Goal: Communication & Community: Answer question/provide support

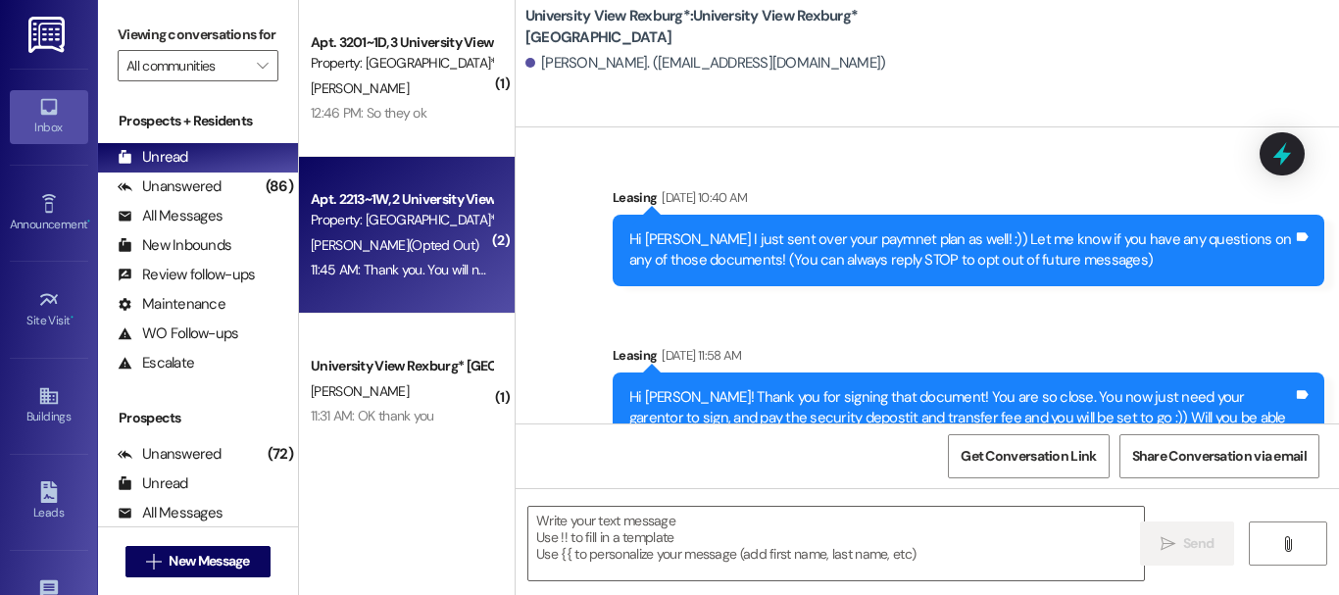
scroll to position [1787, 0]
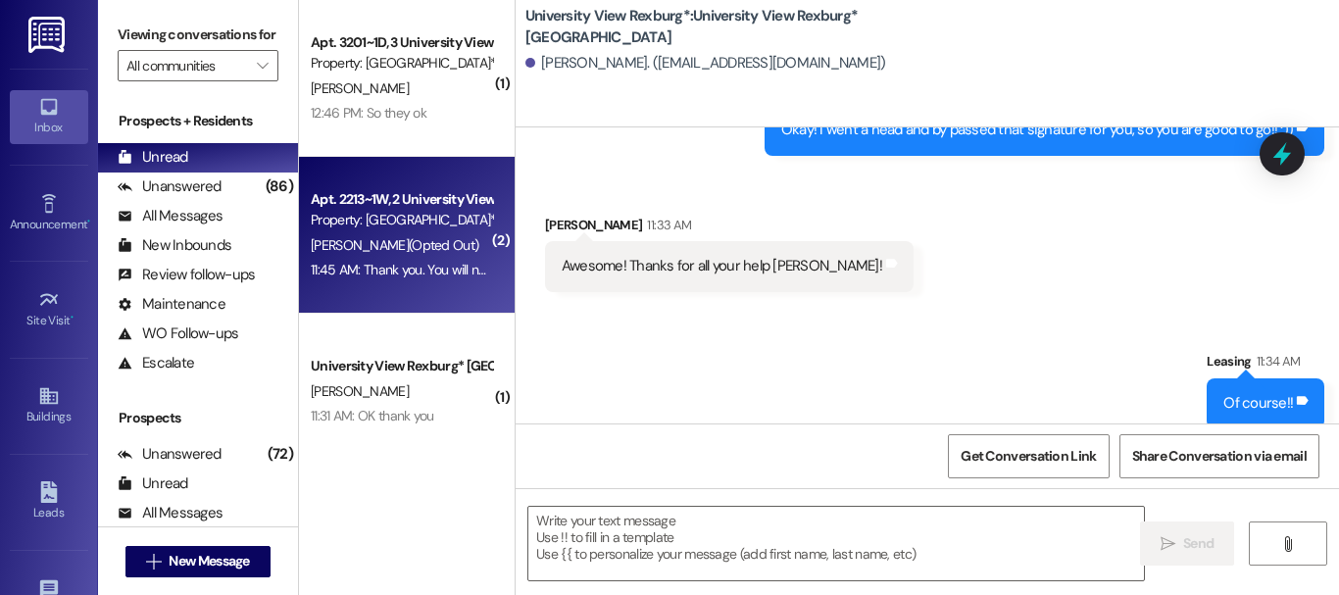
click at [380, 255] on div "[PERSON_NAME] (Opted Out)" at bounding box center [401, 245] width 185 height 24
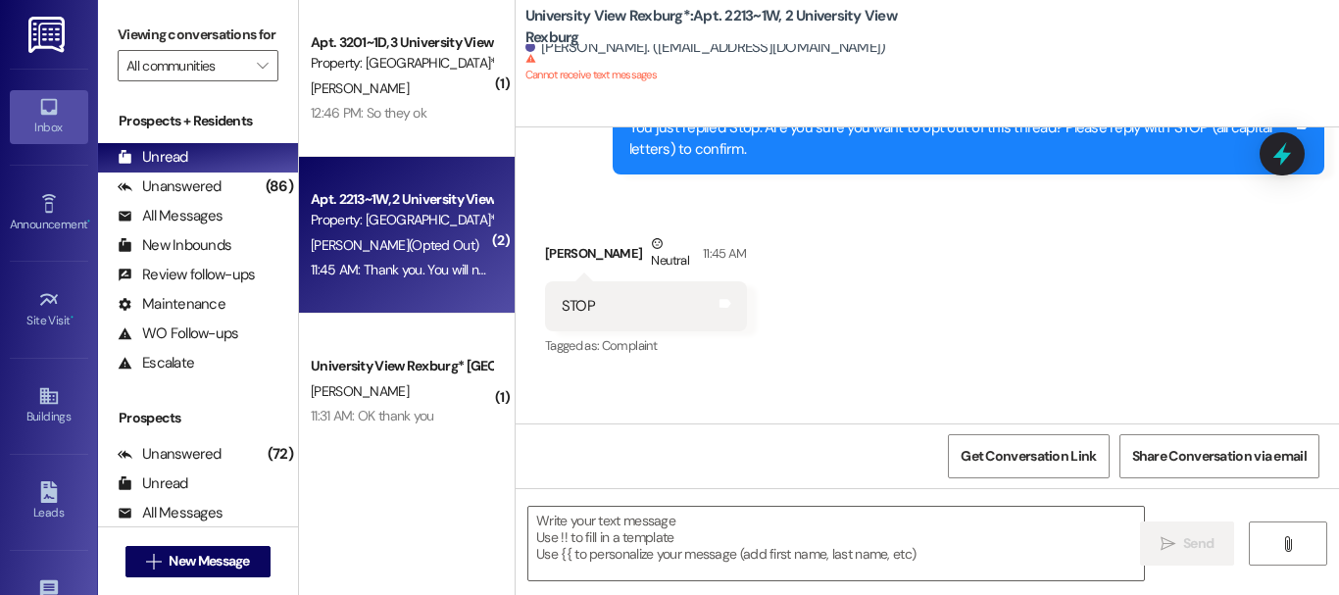
scroll to position [71178, 0]
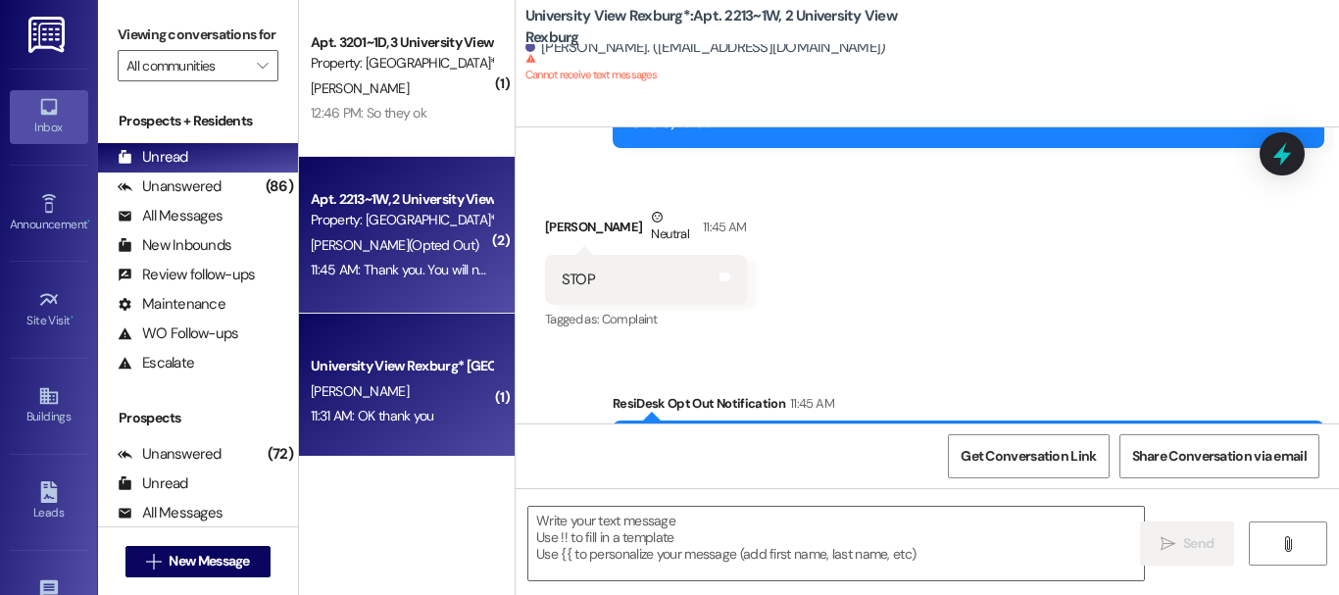
click at [424, 392] on div "[PERSON_NAME]" at bounding box center [401, 391] width 185 height 24
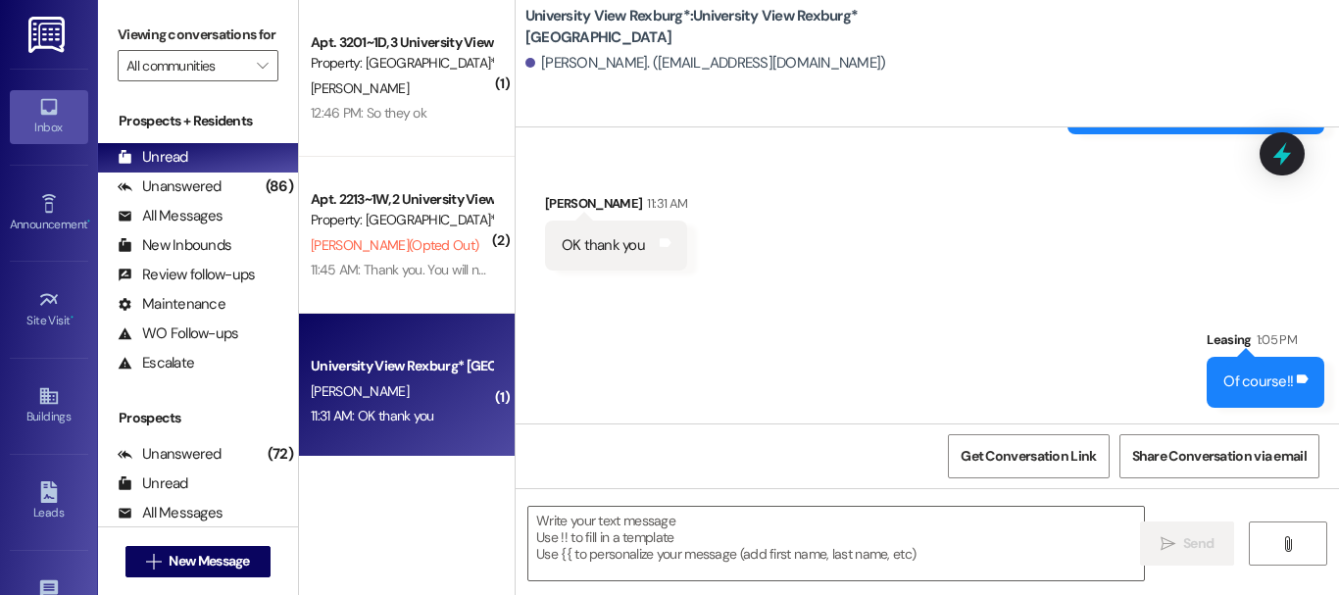
scroll to position [1619, 0]
click at [187, 557] on span "New Message" at bounding box center [209, 561] width 80 height 21
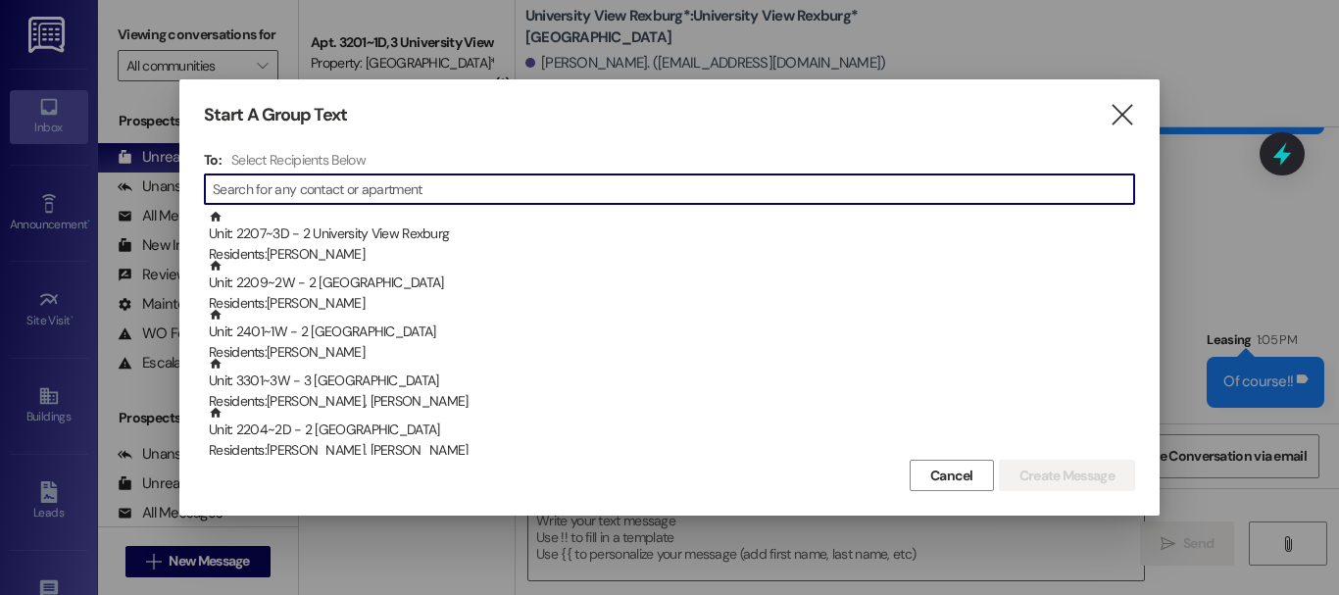
click at [335, 193] on input at bounding box center [673, 188] width 921 height 27
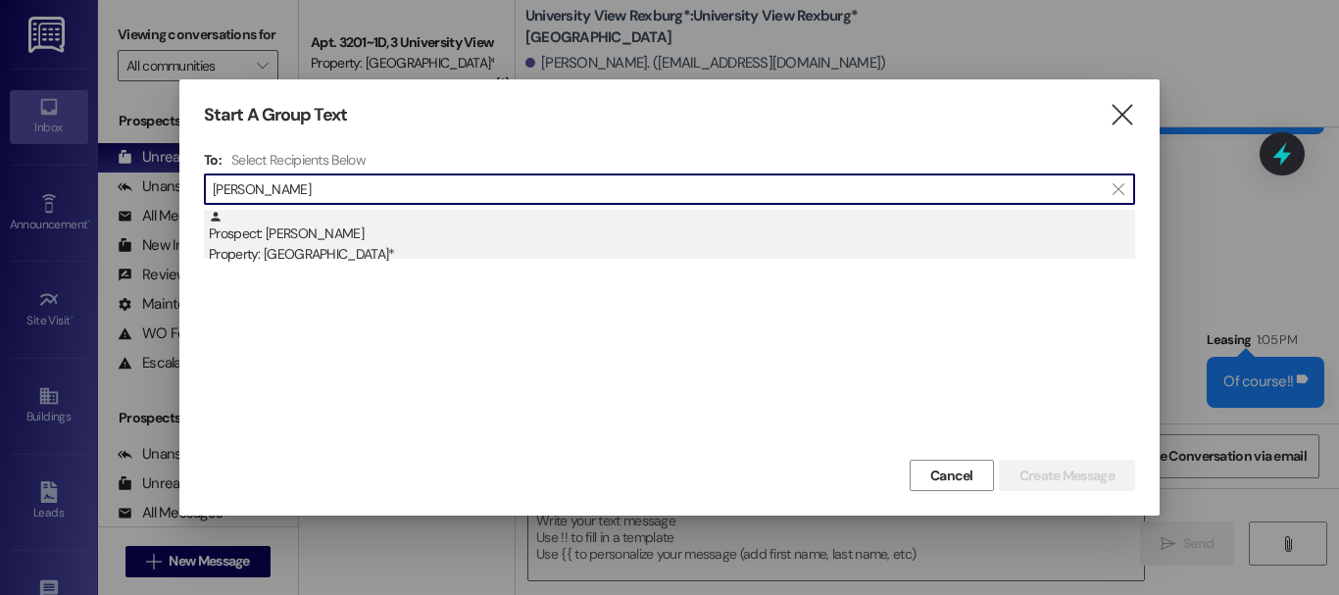
type input "[PERSON_NAME]"
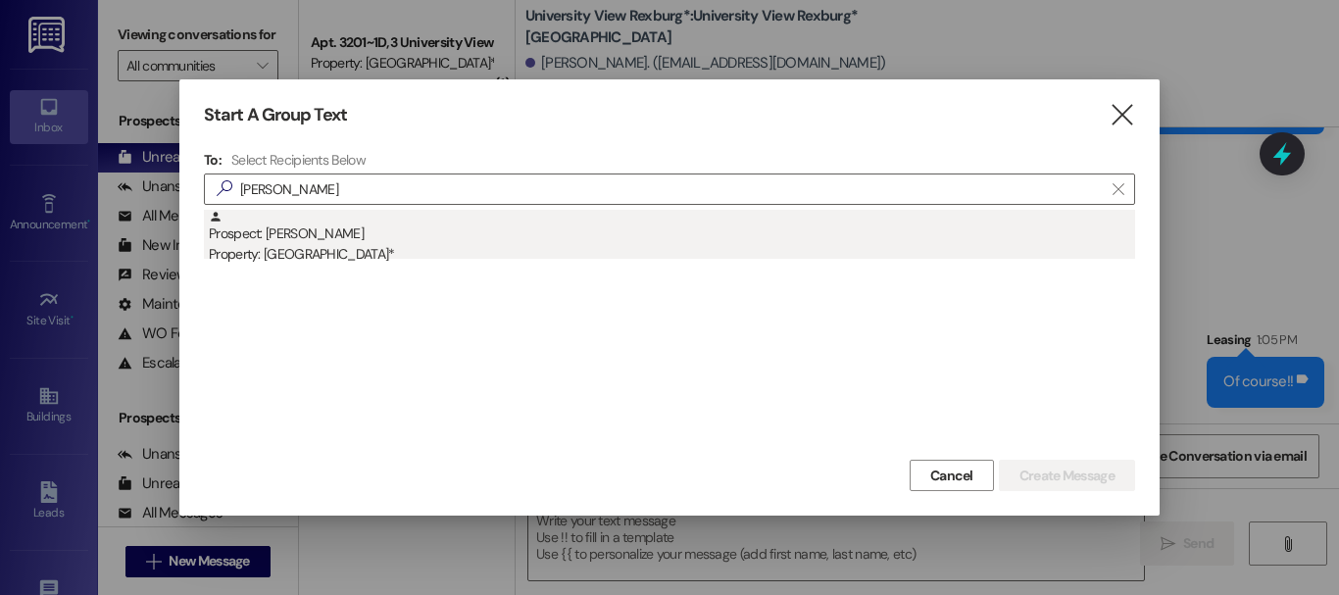
click at [304, 254] on div "Property: [GEOGRAPHIC_DATA]*" at bounding box center [672, 254] width 926 height 21
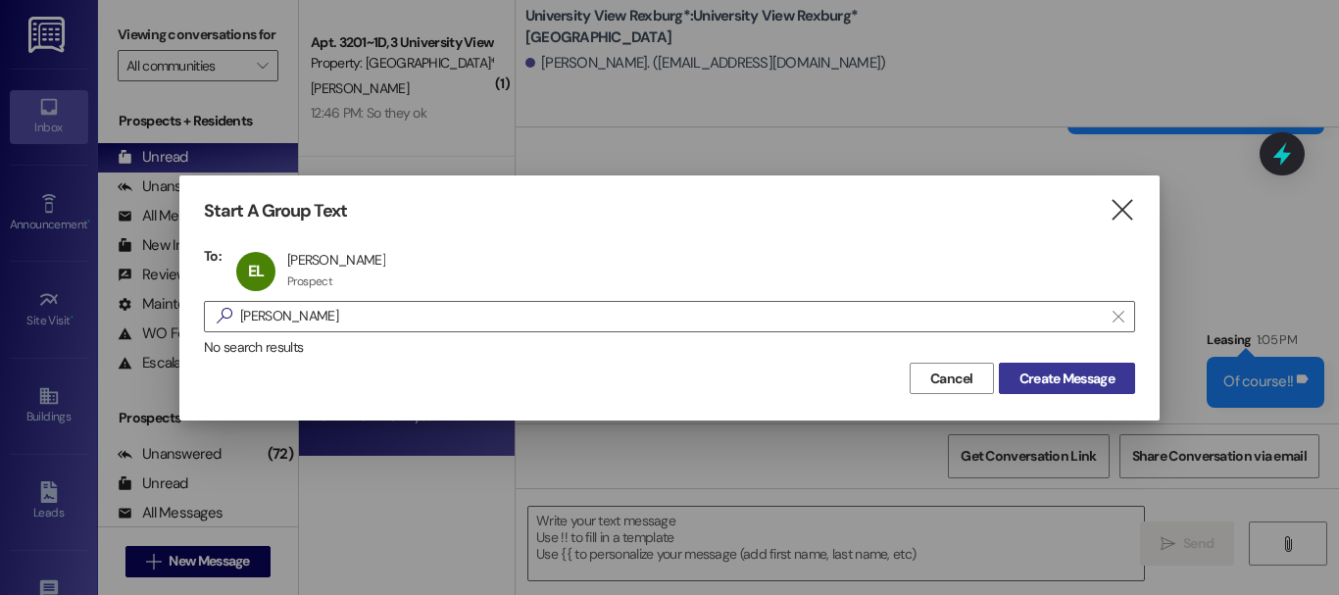
click at [1054, 386] on span "Create Message" at bounding box center [1066, 378] width 95 height 21
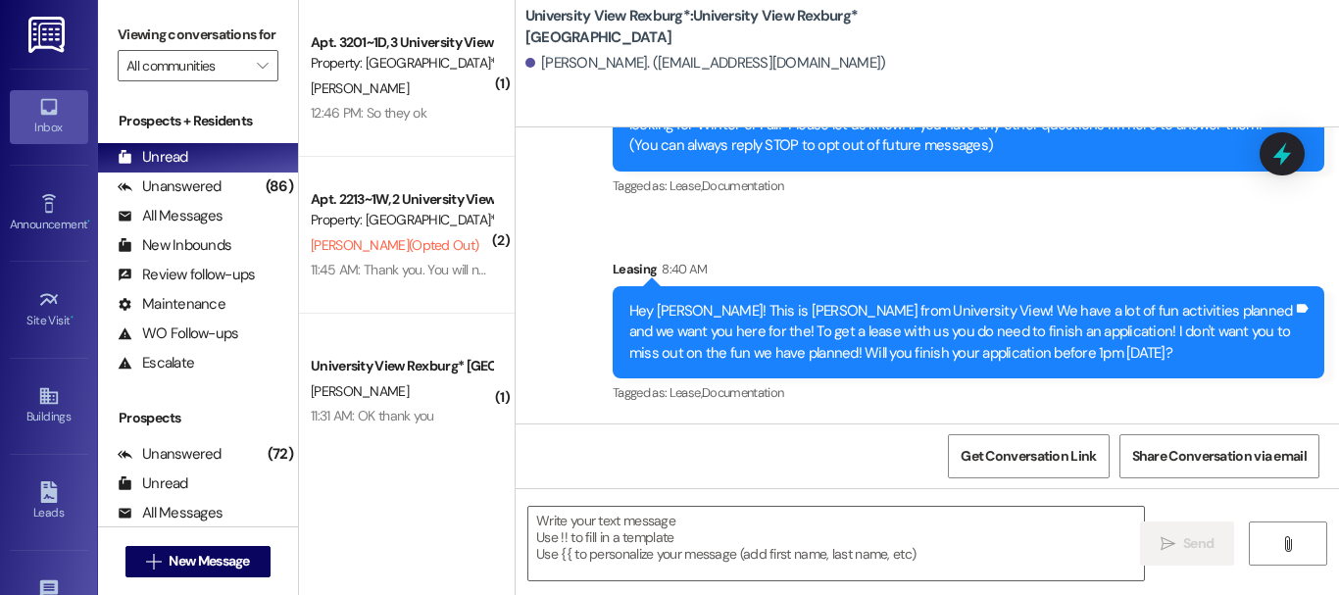
scroll to position [3, 0]
click at [222, 565] on span "New Message" at bounding box center [209, 561] width 80 height 21
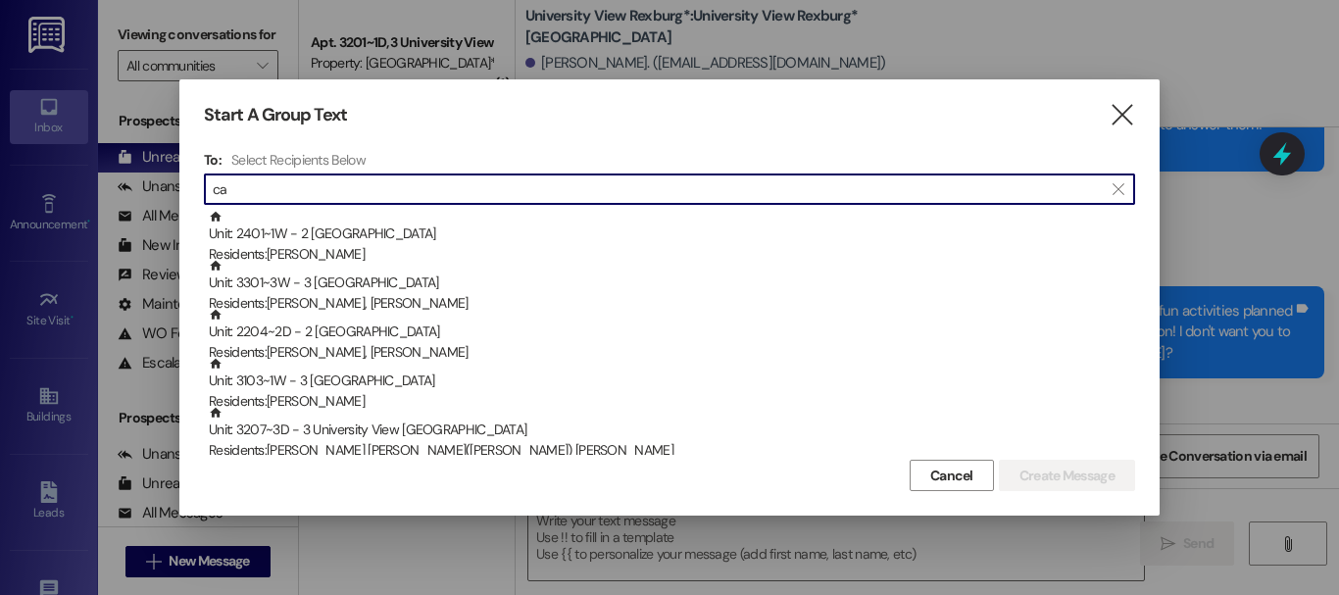
type input "c"
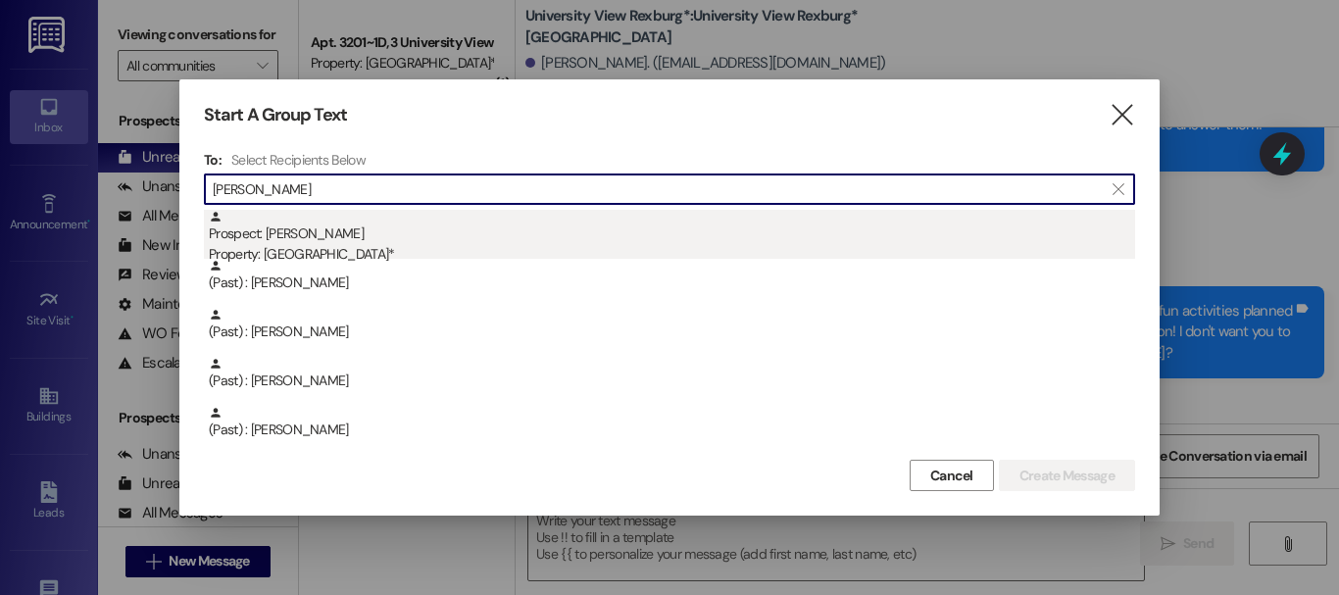
type input "[PERSON_NAME]"
click at [384, 240] on div "Prospect: [PERSON_NAME][GEOGRAPHIC_DATA] Property: [GEOGRAPHIC_DATA]*" at bounding box center [672, 238] width 926 height 56
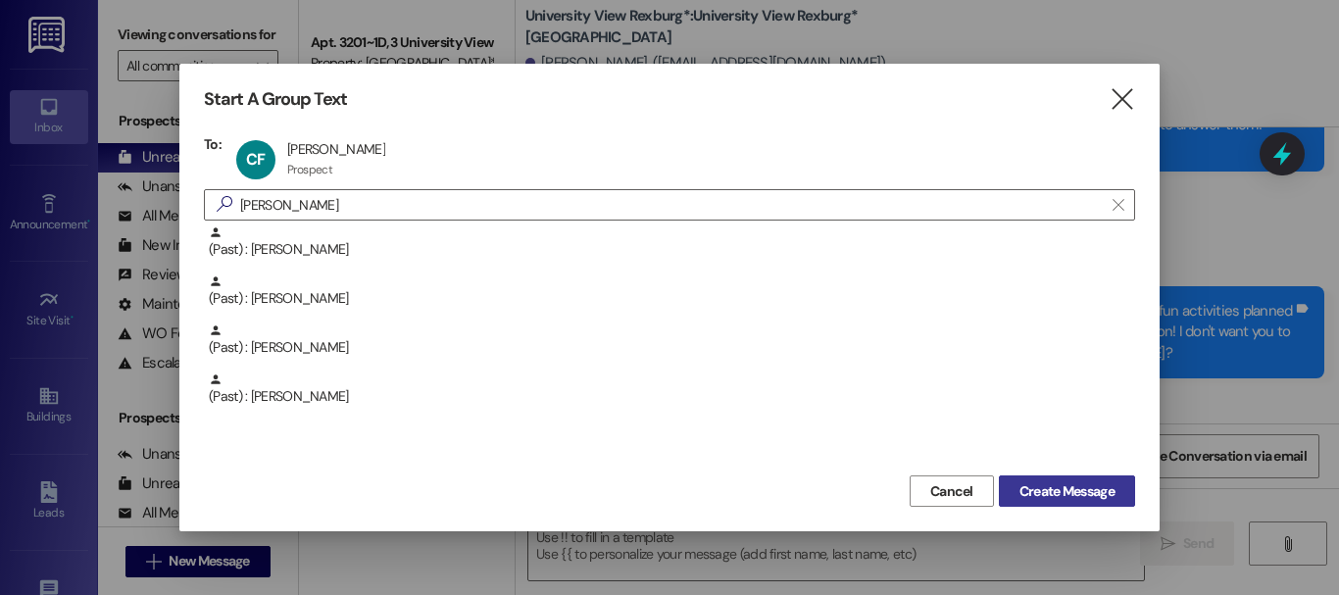
click at [1075, 490] on span "Create Message" at bounding box center [1066, 491] width 95 height 21
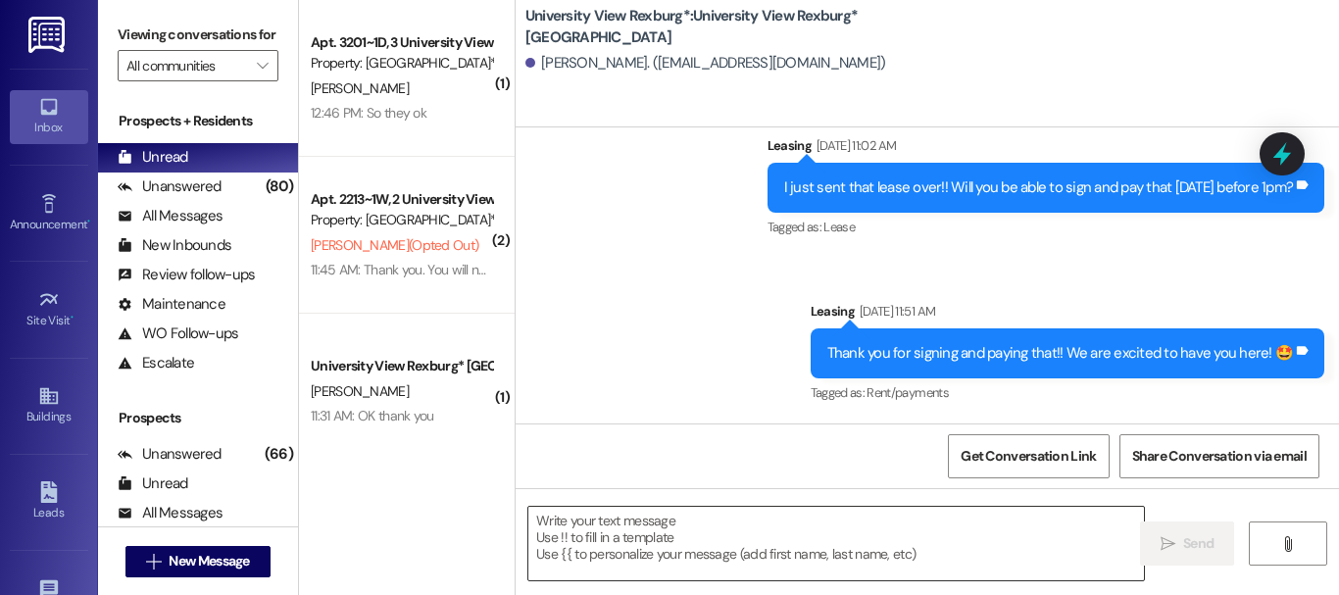
click at [762, 549] on textarea at bounding box center [835, 543] width 615 height 73
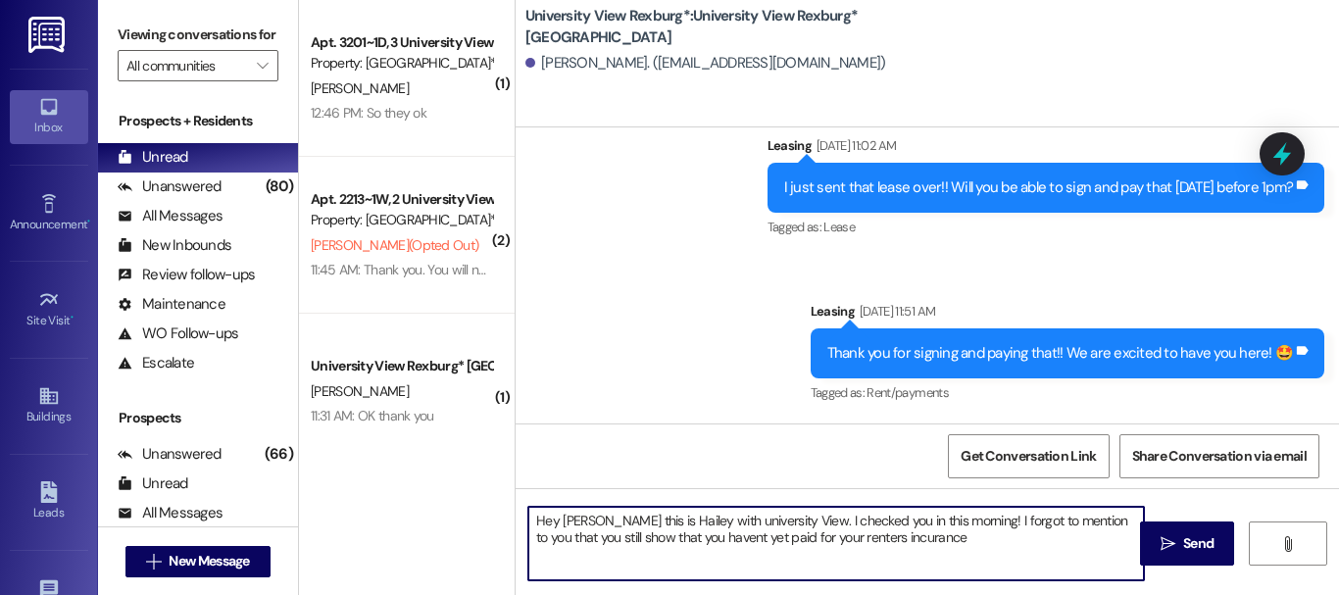
click at [707, 520] on textarea "Hey [PERSON_NAME] this is Hailey with university View. I checked you in this mo…" at bounding box center [835, 543] width 615 height 73
click at [717, 538] on textarea "Hey [PERSON_NAME] this is Hailey with University View. I checked you in this mo…" at bounding box center [835, 543] width 615 height 73
click at [829, 539] on textarea "Hey [PERSON_NAME] this is Hailey with University View. I checked you in this mo…" at bounding box center [835, 543] width 615 height 73
click at [882, 536] on textarea "Hey [PERSON_NAME] this is Hailey with University View. I checked you in this mo…" at bounding box center [835, 543] width 615 height 73
drag, startPoint x: 932, startPoint y: 541, endPoint x: 922, endPoint y: 540, distance: 9.8
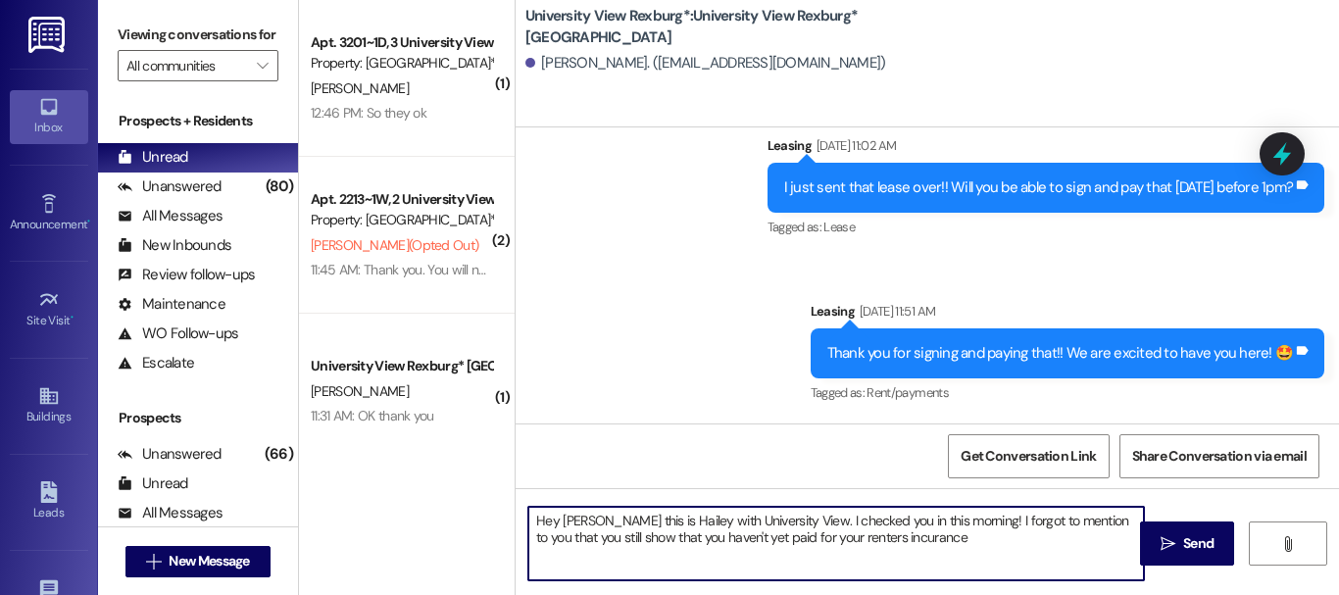
click at [922, 540] on textarea "Hey [PERSON_NAME] this is Hailey with University View. I checked you in this mo…" at bounding box center [835, 543] width 615 height 73
click at [975, 535] on textarea "Hey [PERSON_NAME] this is Hailey with University View. I checked you in this mo…" at bounding box center [835, 543] width 615 height 73
click at [969, 514] on textarea "Hey [PERSON_NAME] this is Hailey with University View. I checked you in this mo…" at bounding box center [835, 543] width 615 height 73
click at [1021, 520] on textarea "Hey [PERSON_NAME] this is Hailey with University View. I checked you in this mo…" at bounding box center [835, 543] width 615 height 73
click at [601, 538] on textarea "Hey [PERSON_NAME] this is Hailey with University View. I checked you in this mo…" at bounding box center [835, 543] width 615 height 73
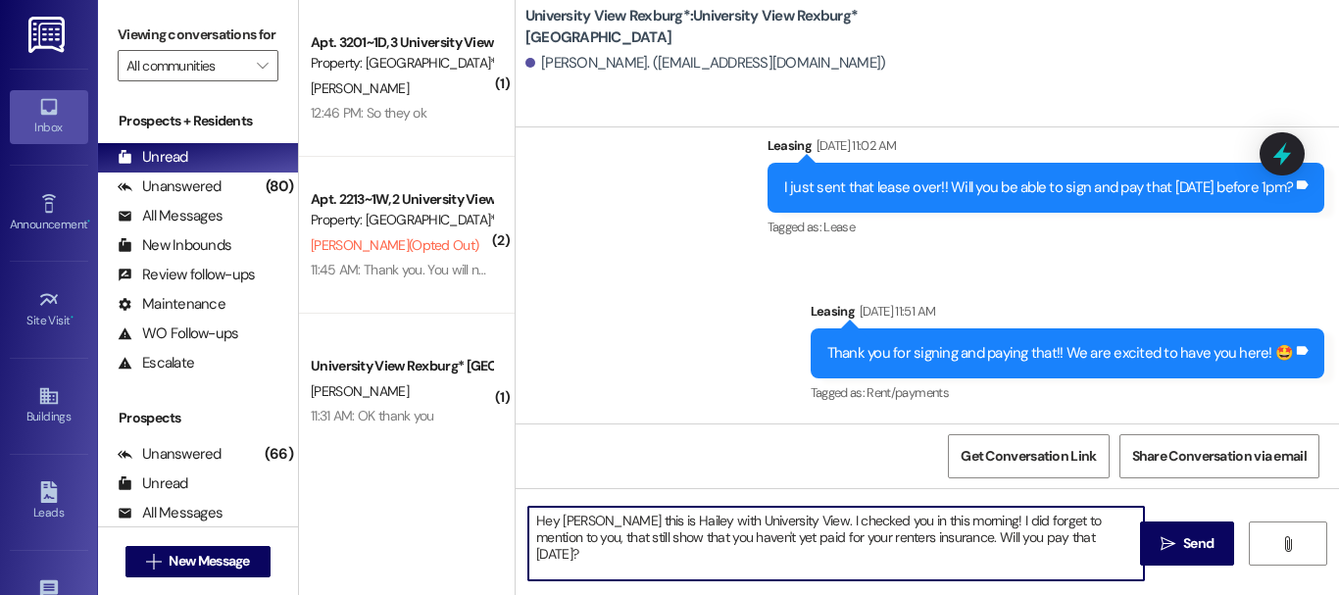
click at [668, 535] on textarea "Hey [PERSON_NAME] this is Hailey with University View. I checked you in this mo…" at bounding box center [835, 543] width 615 height 73
click at [1113, 517] on textarea "Hey [PERSON_NAME] this is Hailey with University View. I checked you in this mo…" at bounding box center [835, 543] width 615 height 73
click at [1032, 535] on textarea "Hey [PERSON_NAME] this is Hailey with University View. I checked you in this mo…" at bounding box center [835, 543] width 615 height 73
click at [559, 555] on textarea "Hey [PERSON_NAME] this is Hailey with University View. I checked you in this mo…" at bounding box center [835, 543] width 615 height 73
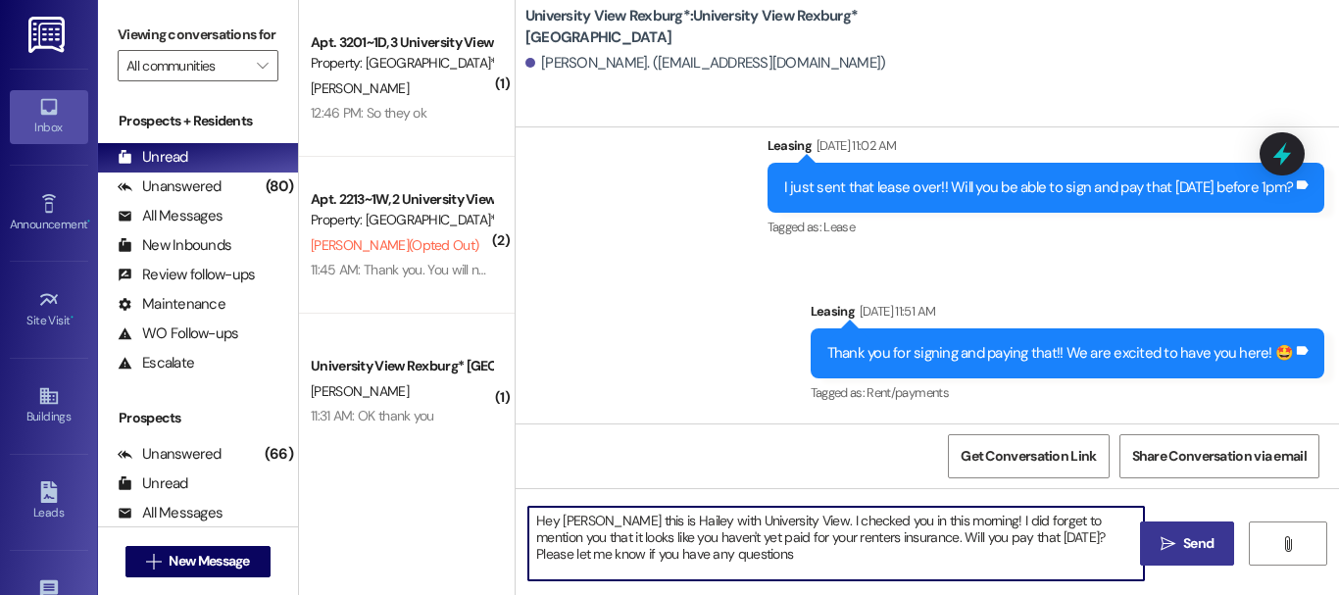
type textarea "Hey [PERSON_NAME] this is Hailey with University View. I checked you in this mo…"
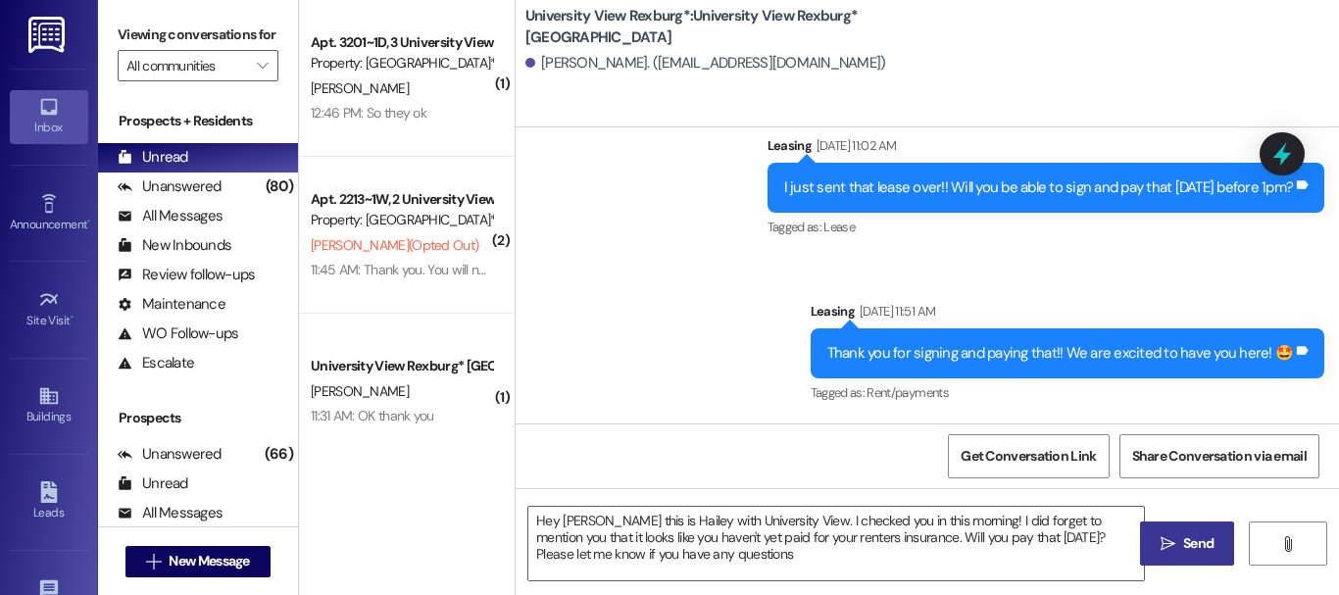
click at [1169, 538] on span " Send" at bounding box center [1187, 543] width 62 height 21
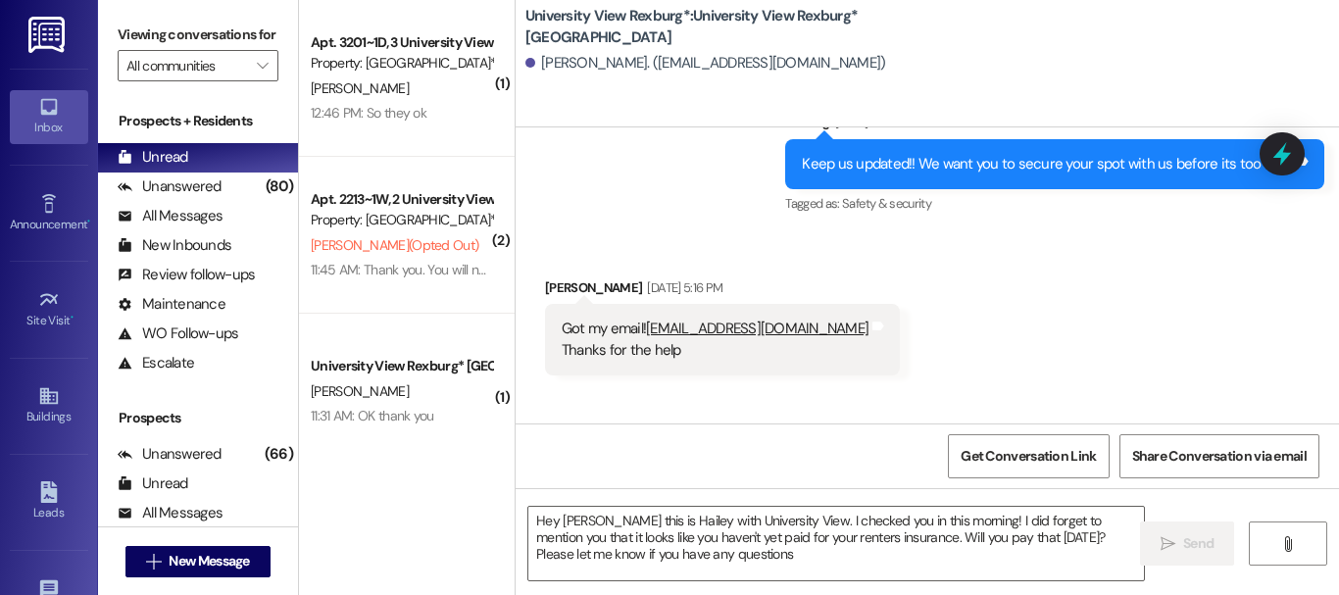
scroll to position [428, 0]
